Goal: Navigation & Orientation: Find specific page/section

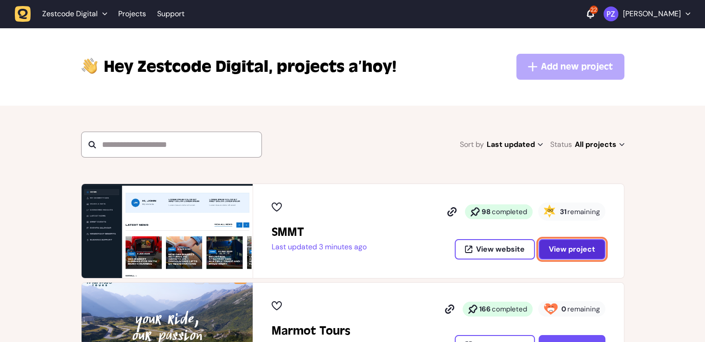
click at [553, 249] on span "View project" at bounding box center [572, 249] width 46 height 7
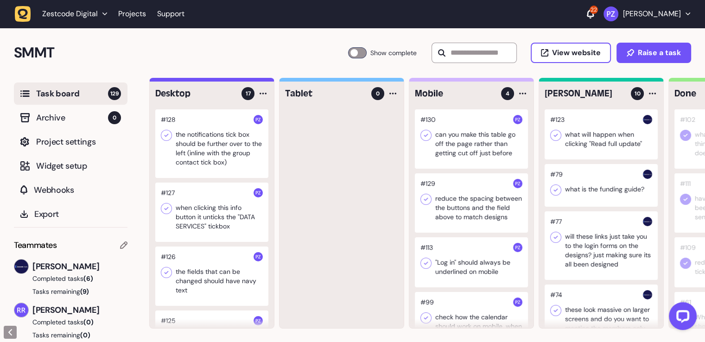
click at [225, 159] on div at bounding box center [211, 143] width 113 height 69
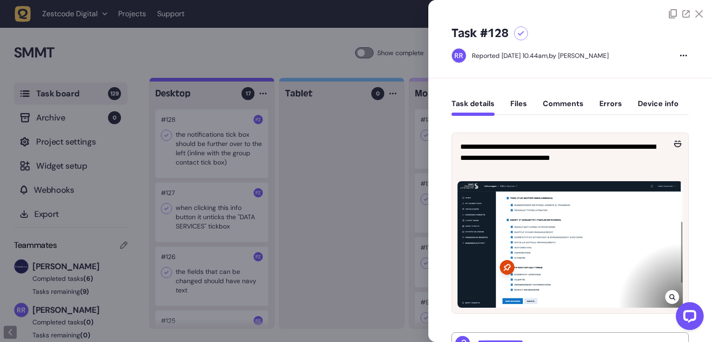
click at [301, 223] on div at bounding box center [356, 171] width 712 height 342
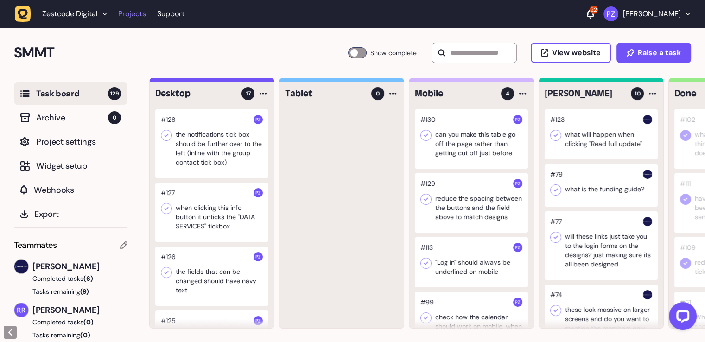
click at [141, 13] on link "Projects" at bounding box center [132, 14] width 28 height 17
